Goal: Complete application form

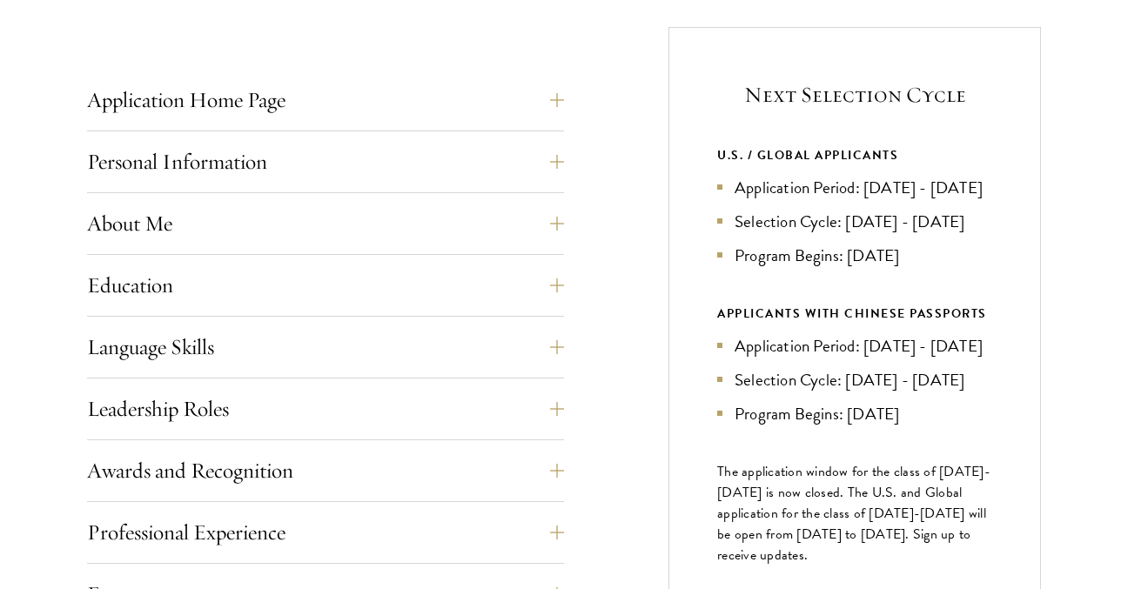
scroll to position [679, 0]
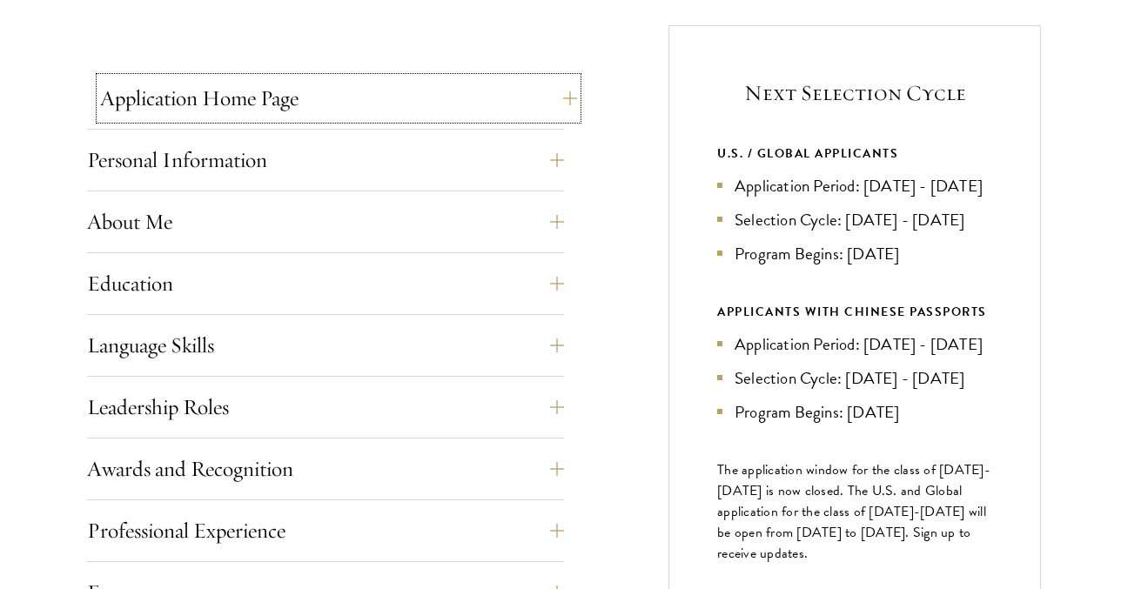
click at [277, 110] on button "Application Home Page" at bounding box center [338, 98] width 477 height 42
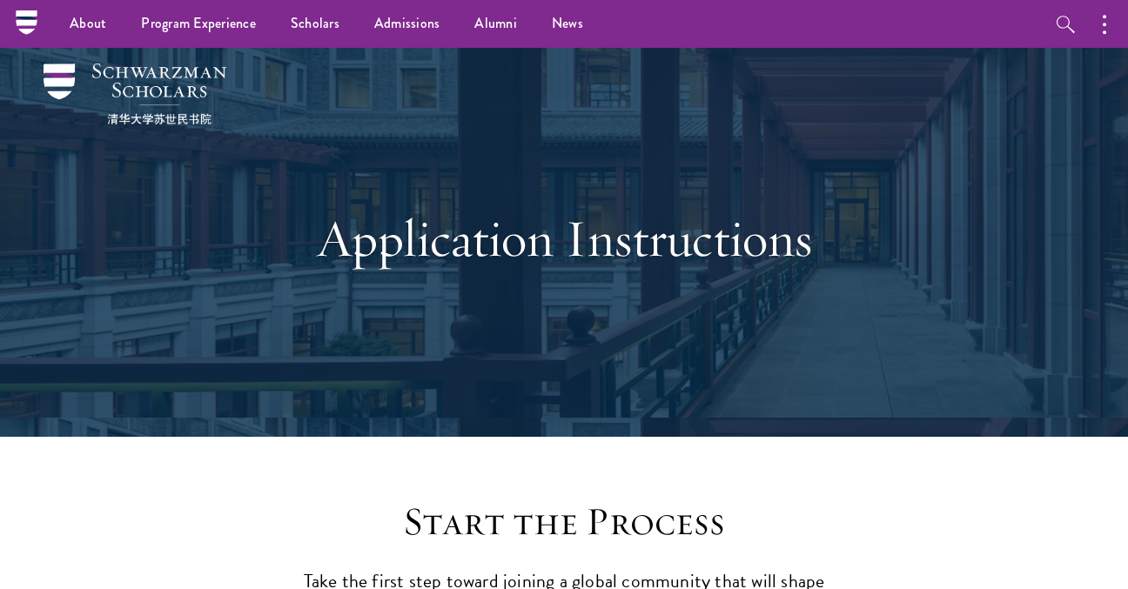
scroll to position [0, 0]
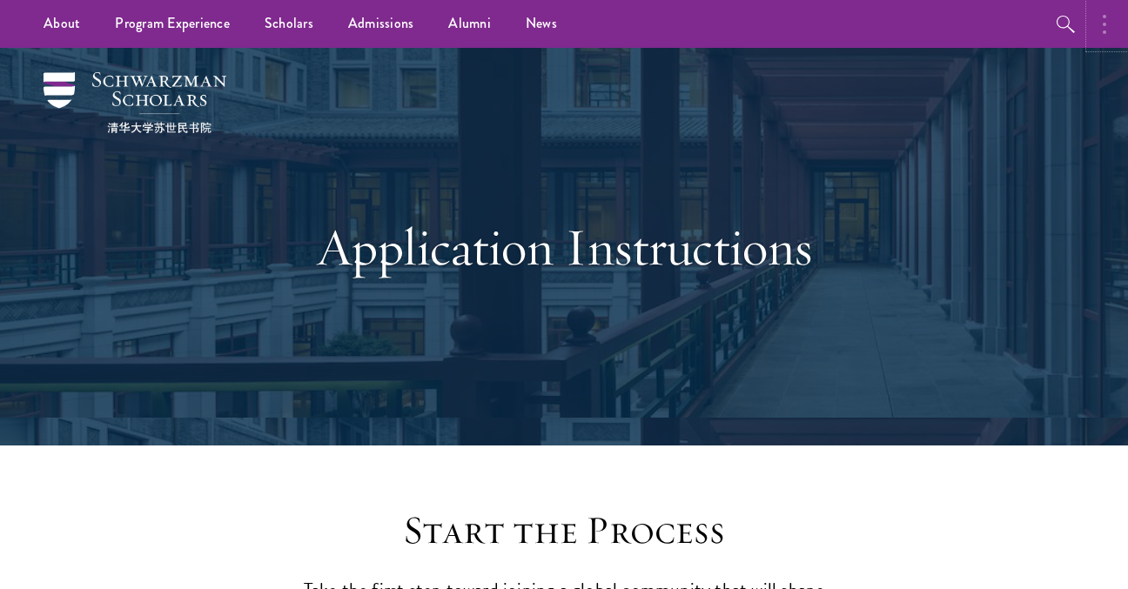
click at [1104, 22] on icon "button" at bounding box center [1104, 24] width 3 height 21
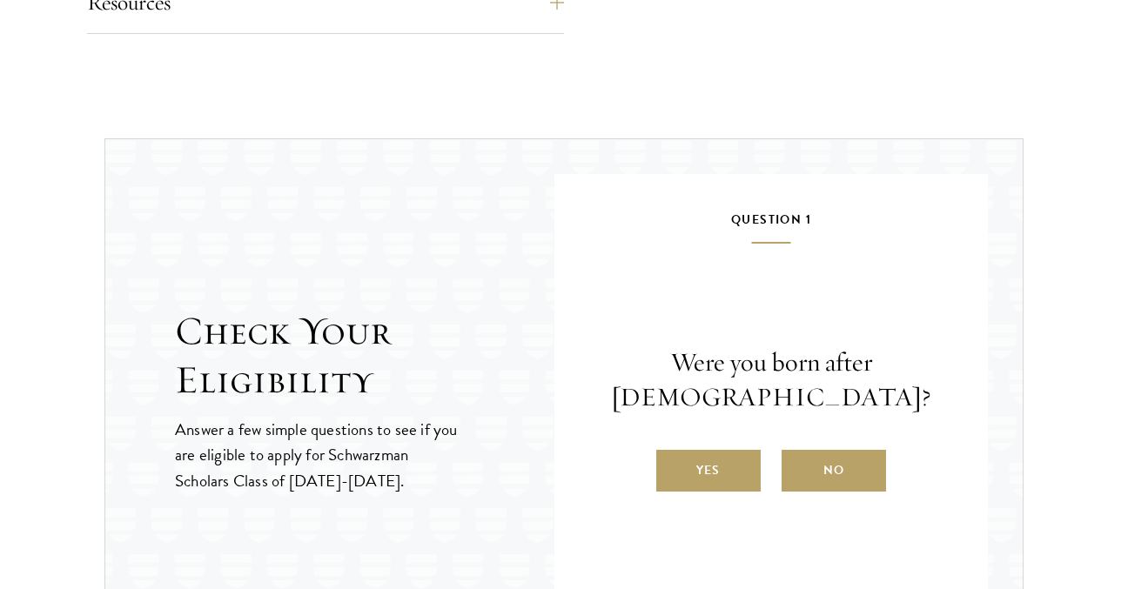
scroll to position [2535, 0]
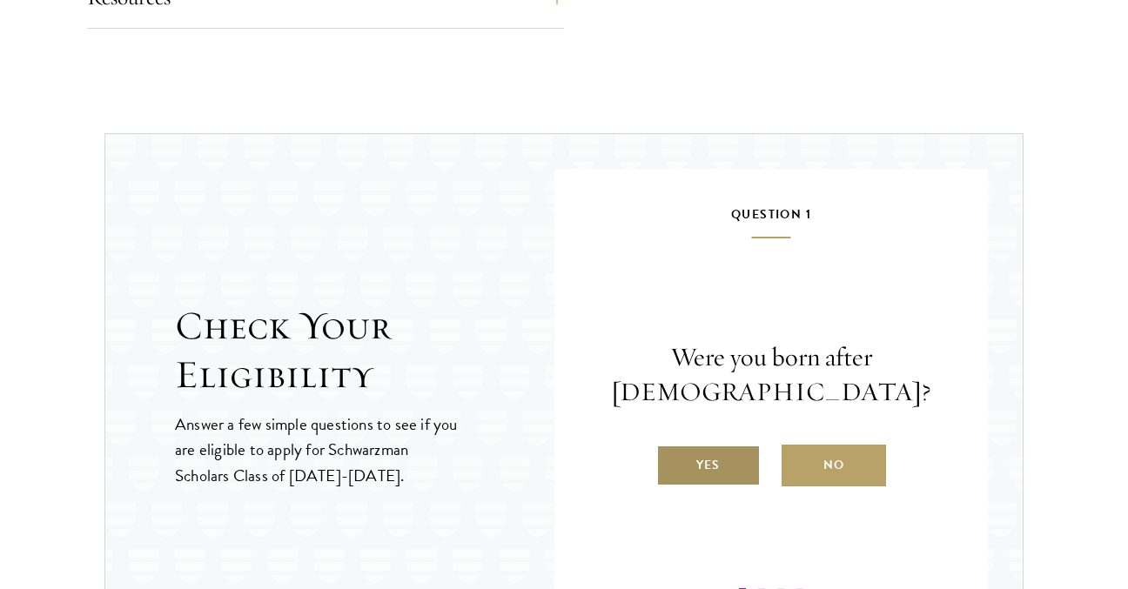
click at [705, 469] on label "Yes" at bounding box center [708, 466] width 104 height 42
click at [672, 462] on input "Yes" at bounding box center [664, 455] width 16 height 16
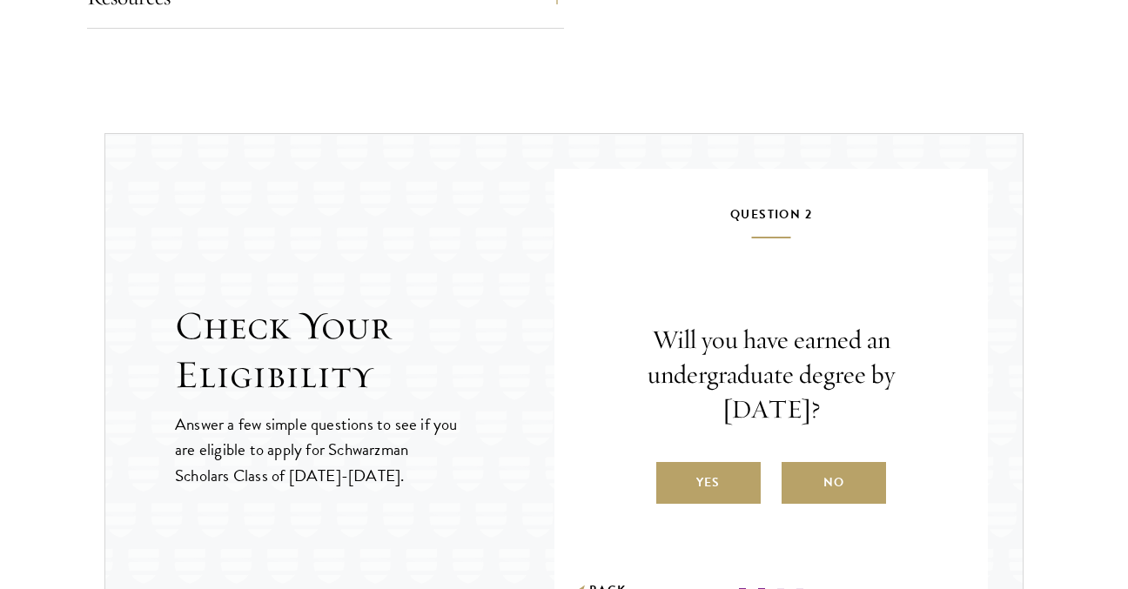
click at [705, 469] on label "Yes" at bounding box center [708, 483] width 104 height 42
click at [672, 469] on input "Yes" at bounding box center [664, 472] width 16 height 16
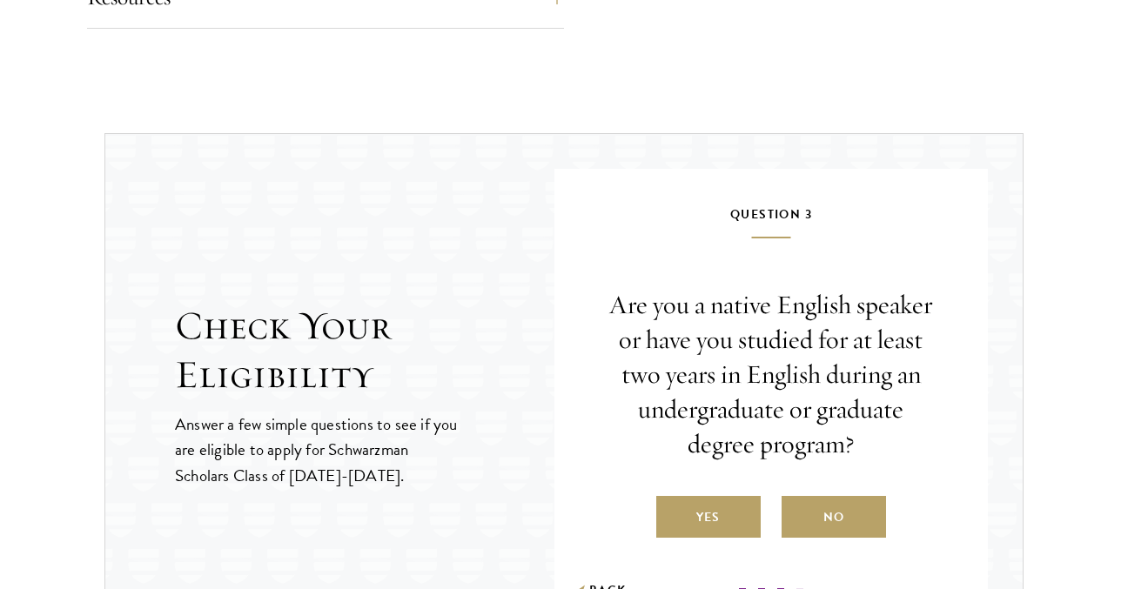
click at [705, 469] on div "Are you a native English speaker or have you studied for at least two years in …" at bounding box center [771, 413] width 329 height 250
click at [711, 510] on label "Yes" at bounding box center [708, 517] width 104 height 42
click at [672, 510] on input "Yes" at bounding box center [664, 507] width 16 height 16
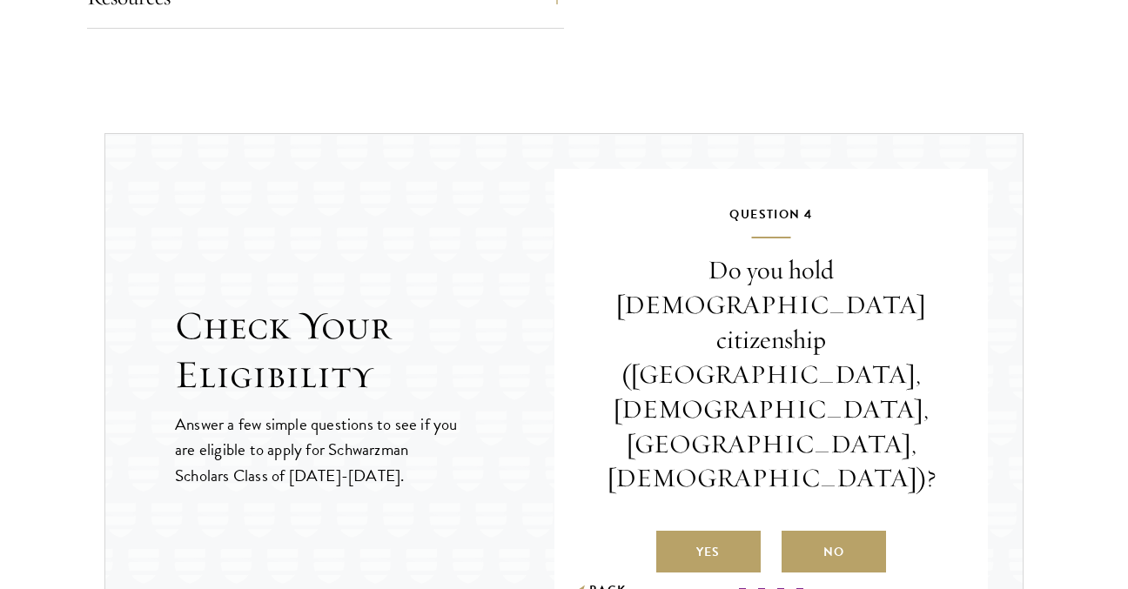
click at [711, 510] on div "Question 4 Do you hold Chinese citizenship (Chinese mainland, Hong Kong, Macau,…" at bounding box center [771, 400] width 329 height 392
click at [717, 531] on label "Yes" at bounding box center [708, 552] width 104 height 42
click at [672, 534] on input "Yes" at bounding box center [664, 542] width 16 height 16
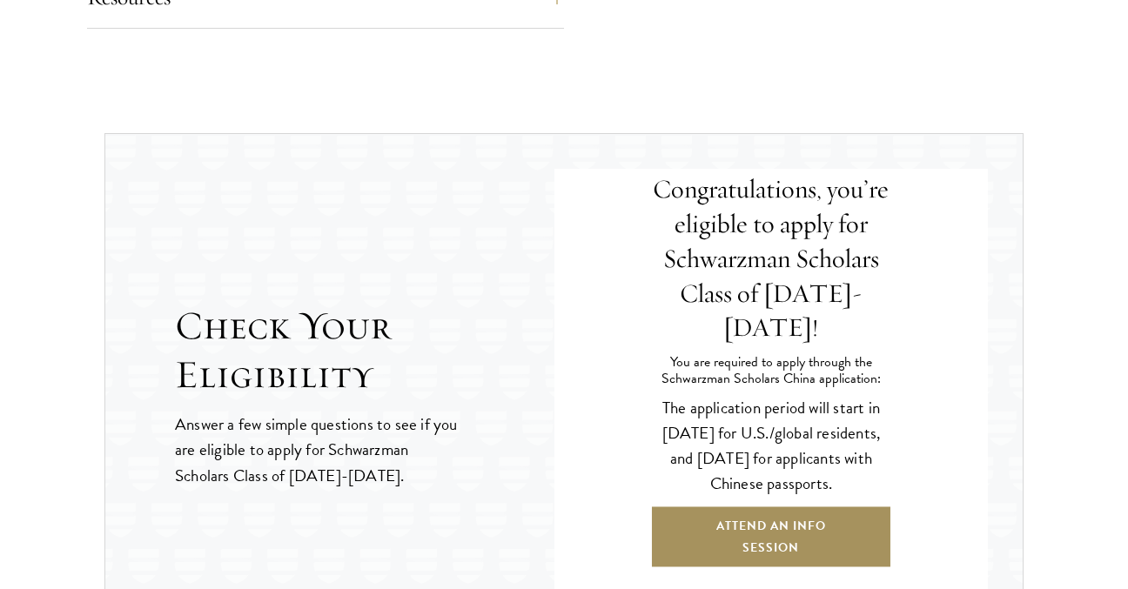
click at [771, 518] on link "Attend an Info Session" at bounding box center [771, 537] width 242 height 64
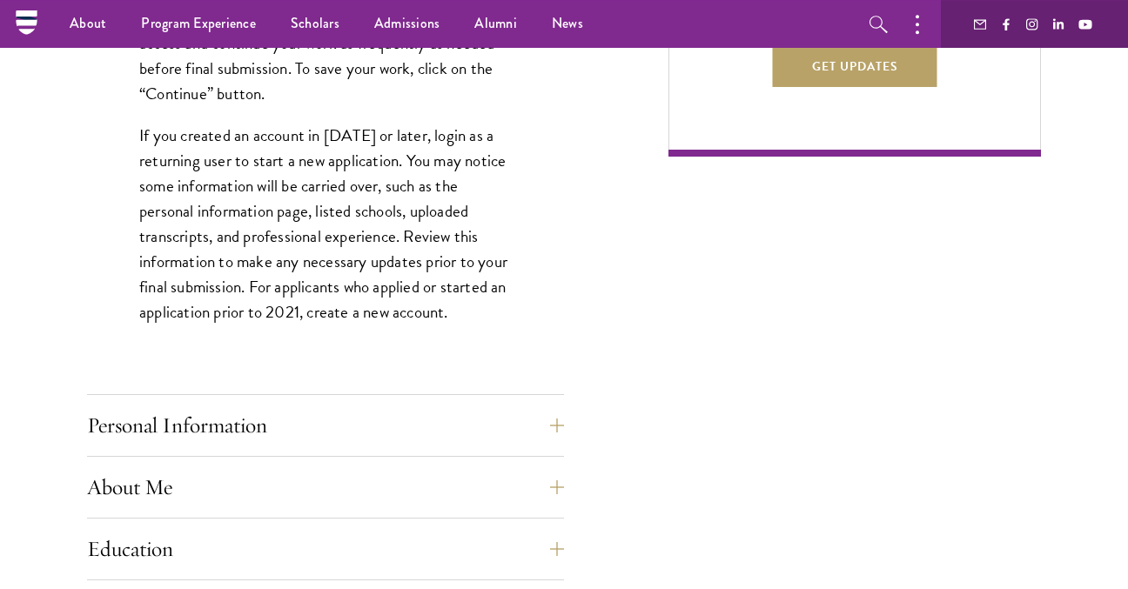
scroll to position [1238, 0]
